Goal: Task Accomplishment & Management: Use online tool/utility

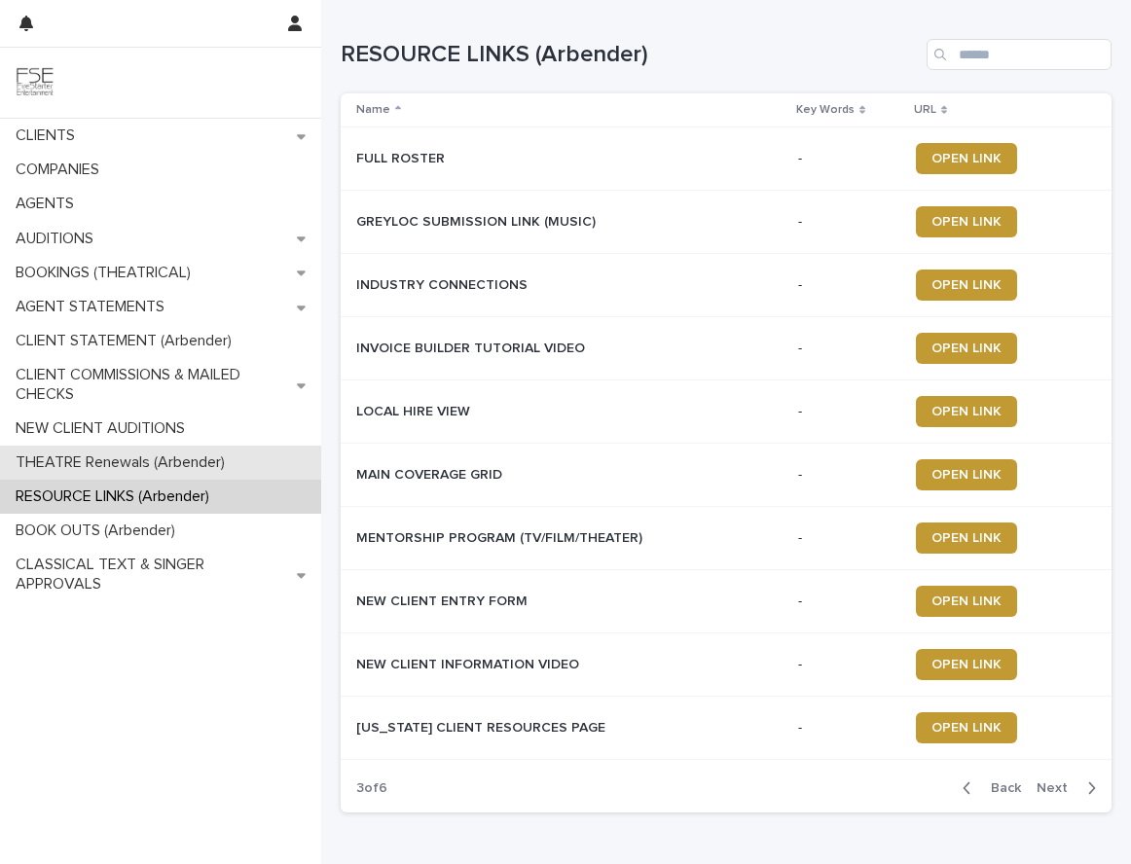
click at [116, 463] on p "THEATRE Renewals (Arbender)" at bounding box center [124, 463] width 233 height 18
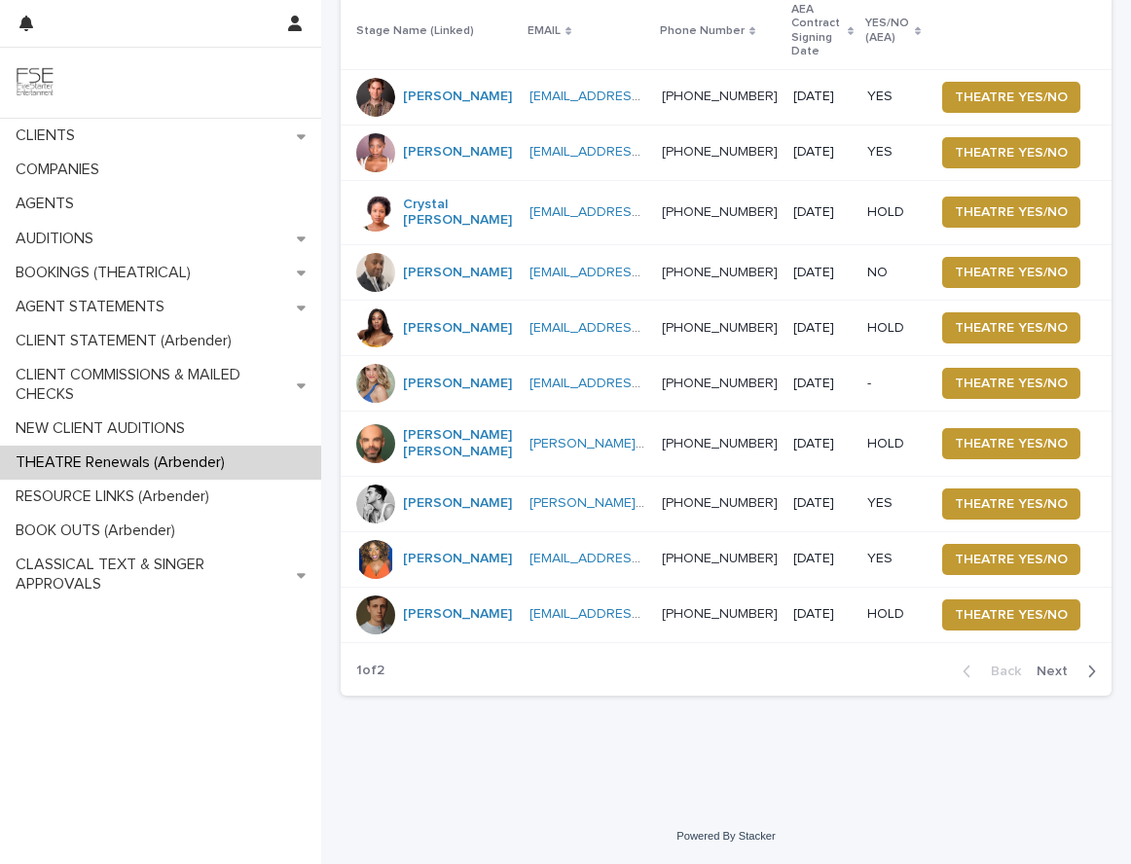
scroll to position [184, 0]
click at [1046, 675] on span "Next" at bounding box center [1058, 672] width 43 height 14
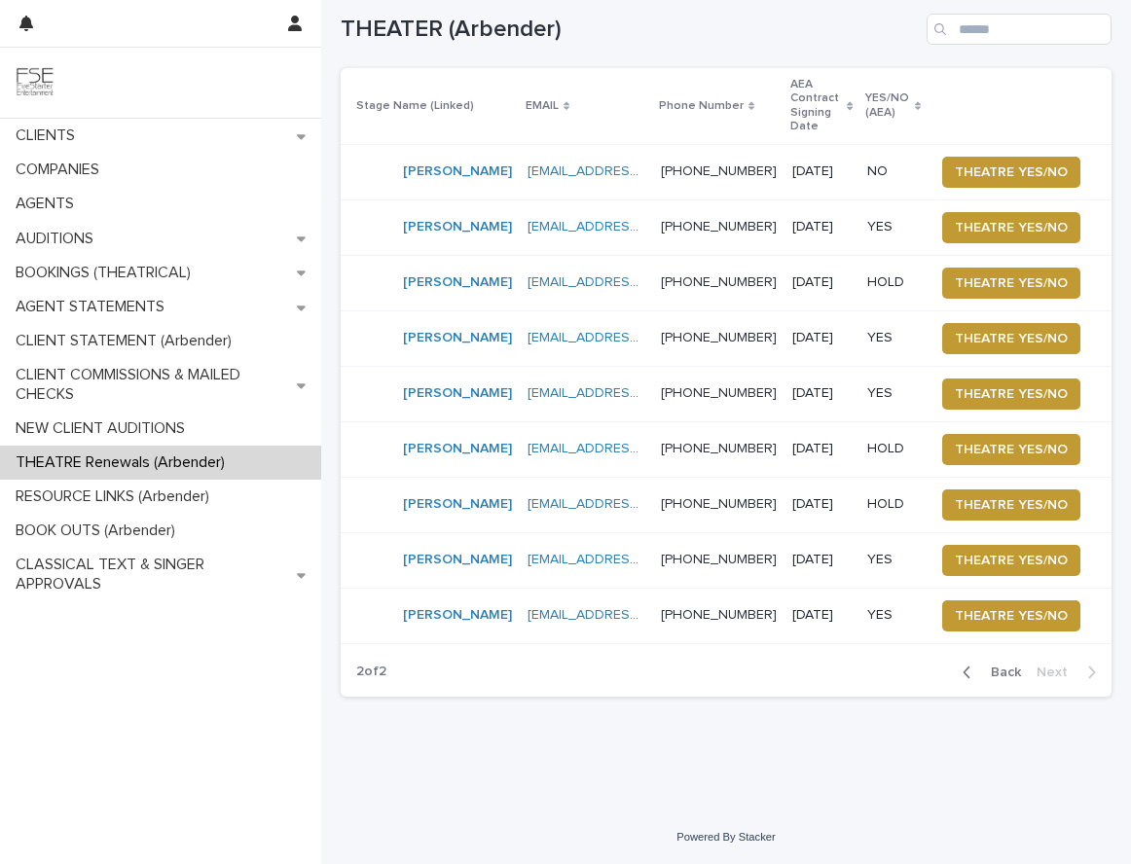
scroll to position [100, 0]
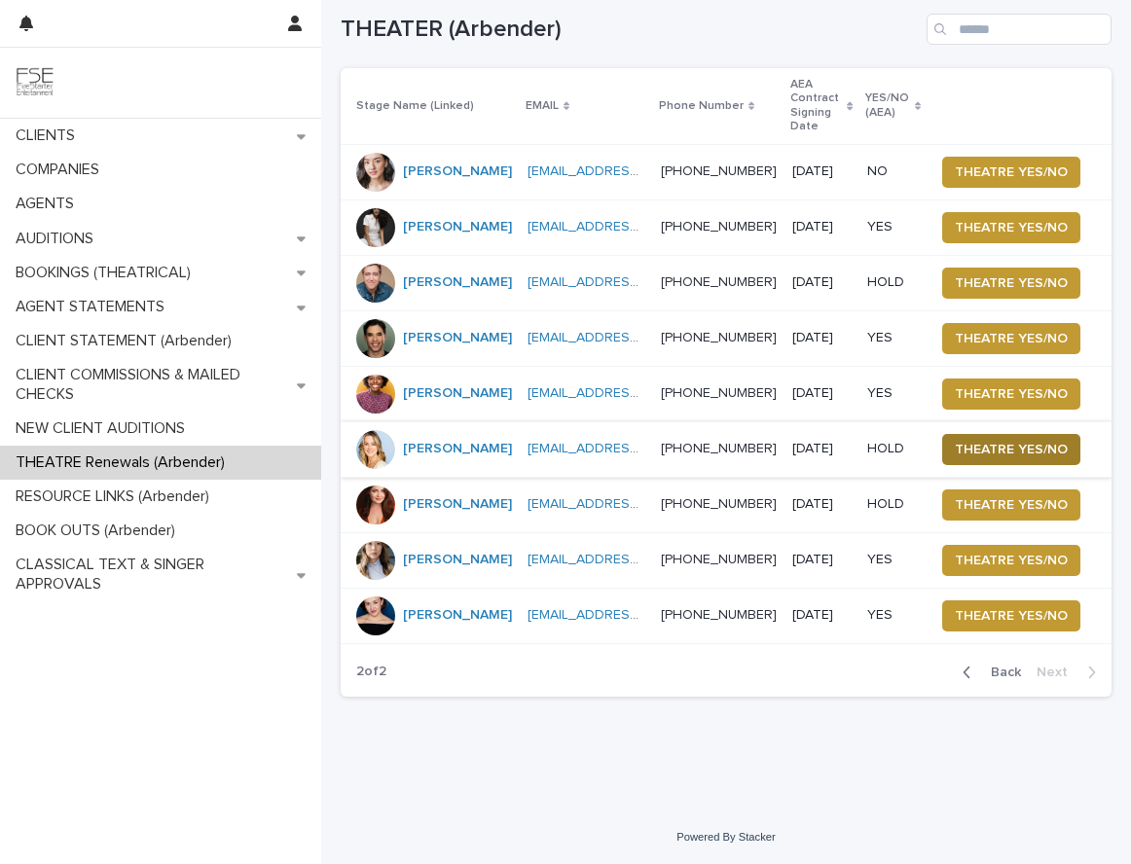
click at [989, 440] on span "THEATRE YES/NO" at bounding box center [1011, 449] width 113 height 19
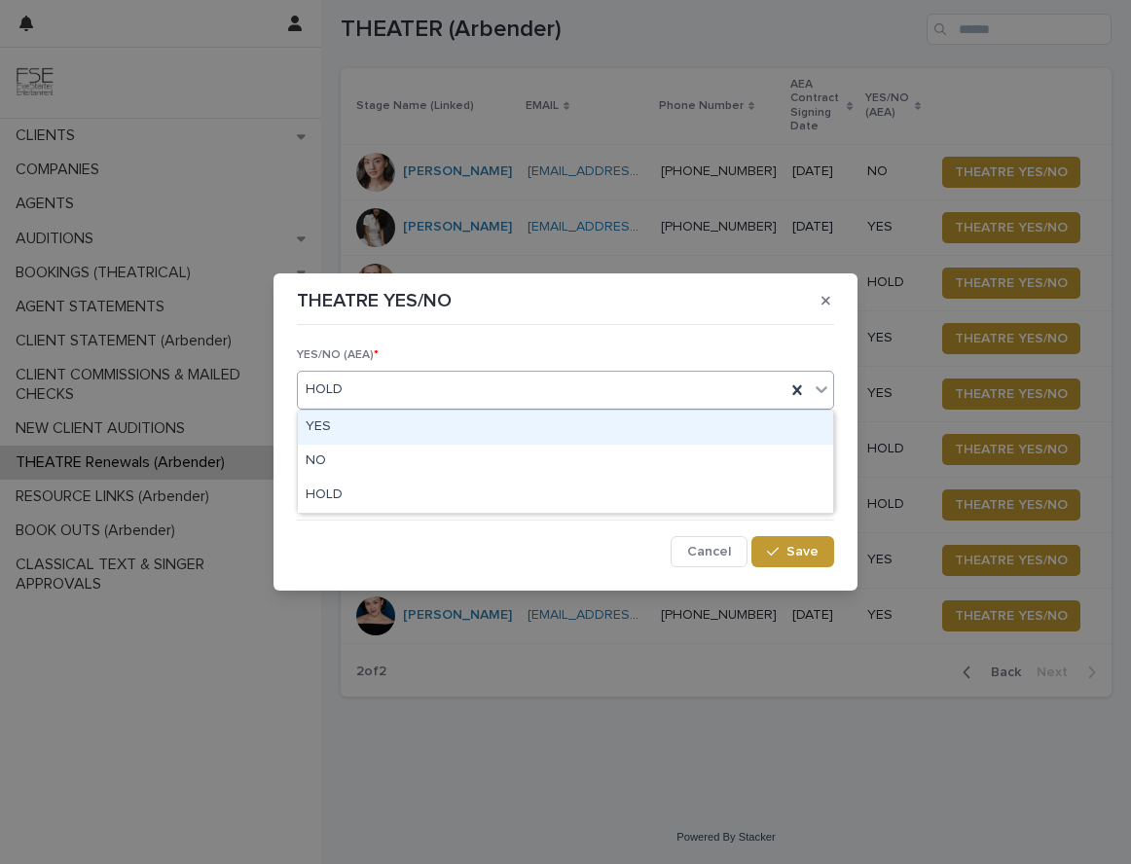
click at [441, 396] on div "HOLD" at bounding box center [542, 390] width 488 height 32
click at [360, 429] on div "YES" at bounding box center [565, 428] width 535 height 34
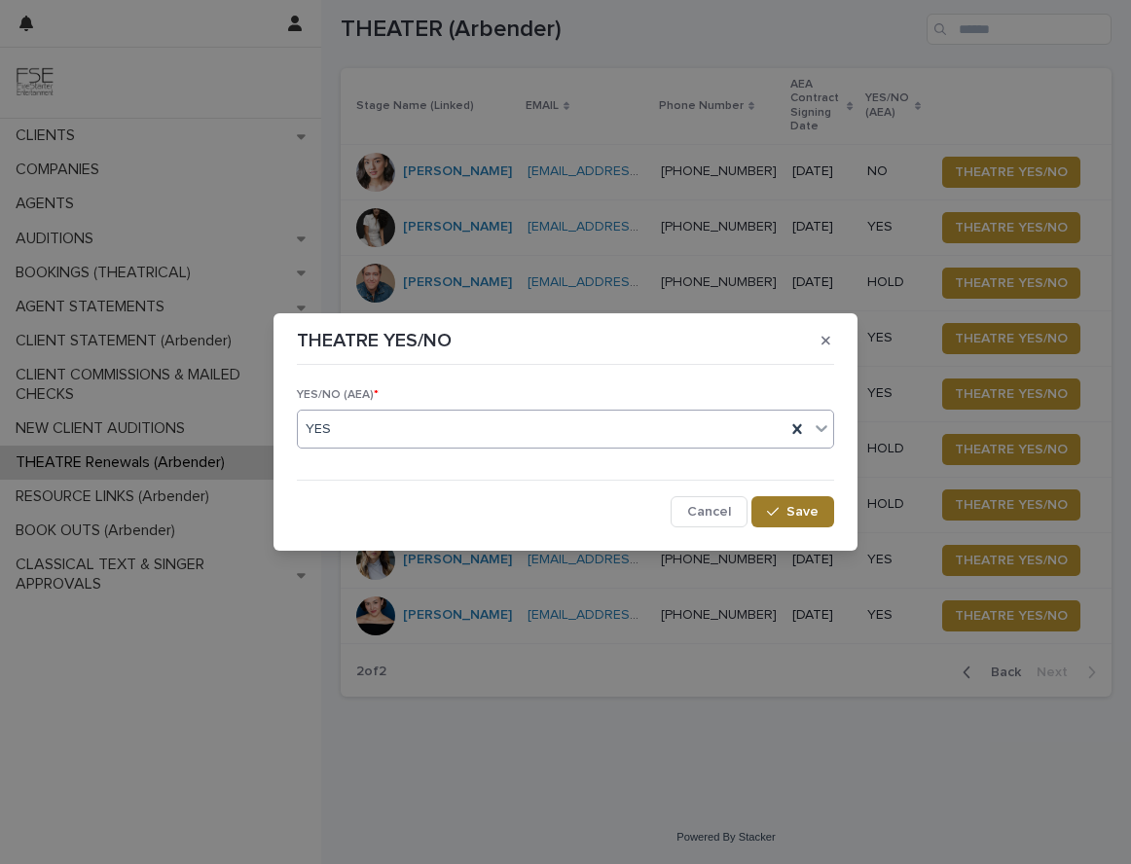
click at [810, 510] on span "Save" at bounding box center [803, 512] width 32 height 14
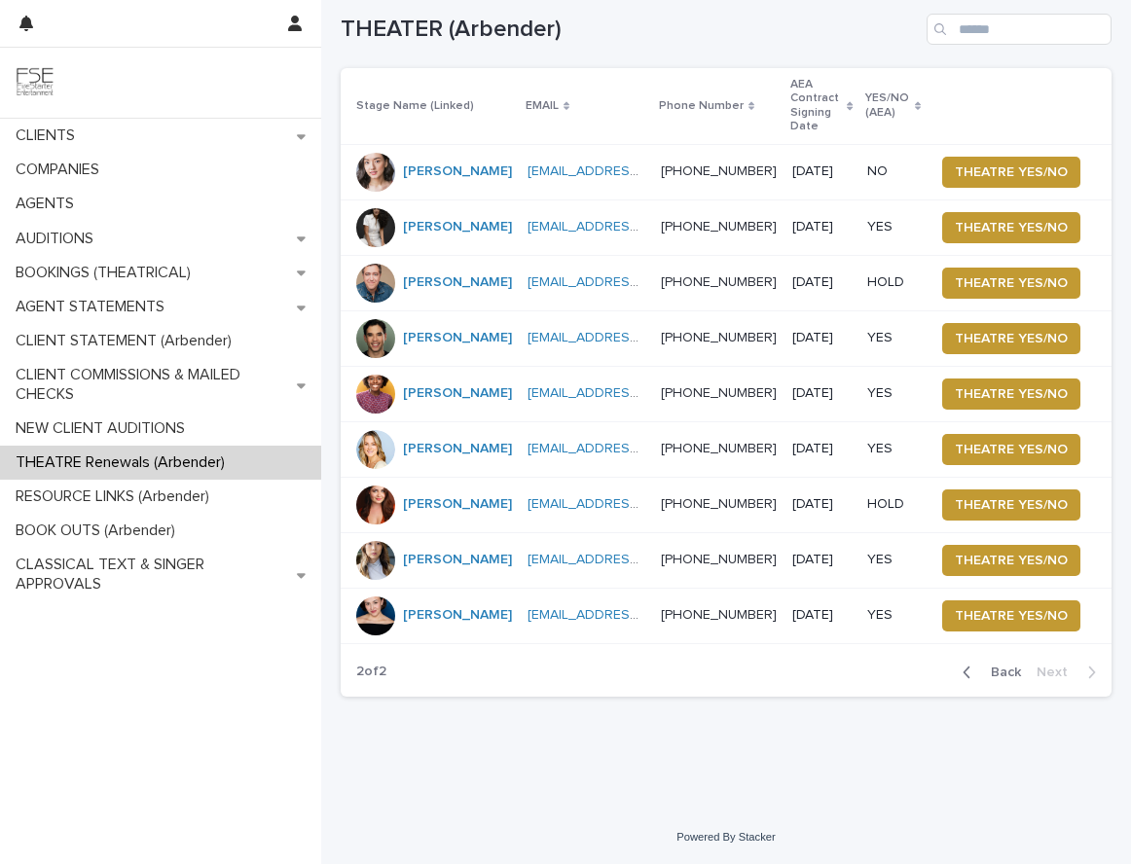
click at [995, 673] on span "Back" at bounding box center [1000, 673] width 42 height 14
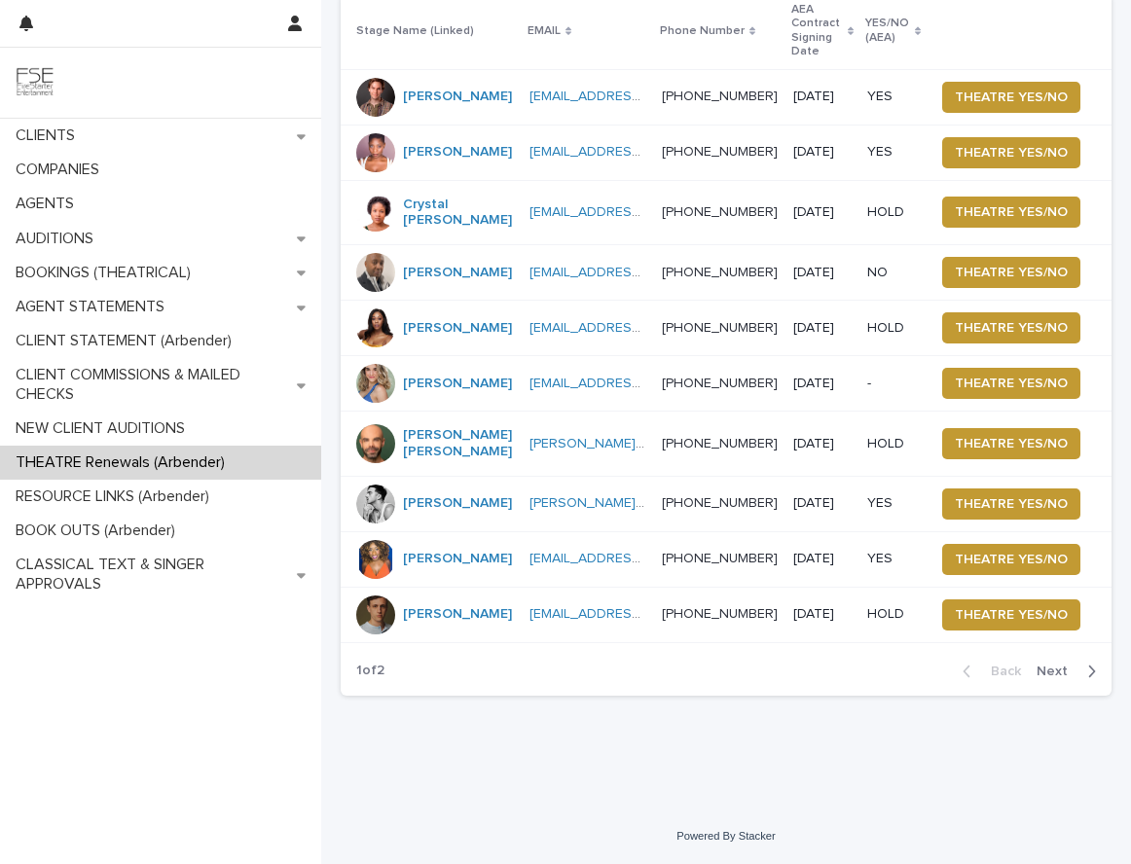
scroll to position [184, 0]
